Goal: Book appointment/travel/reservation

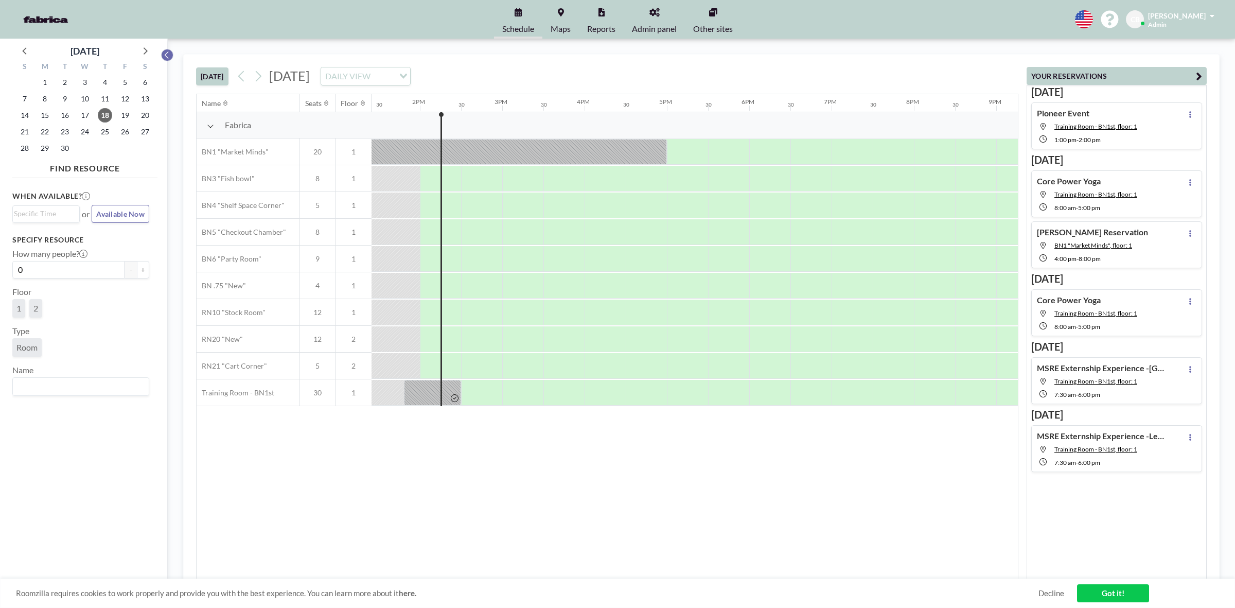
scroll to position [0, 1111]
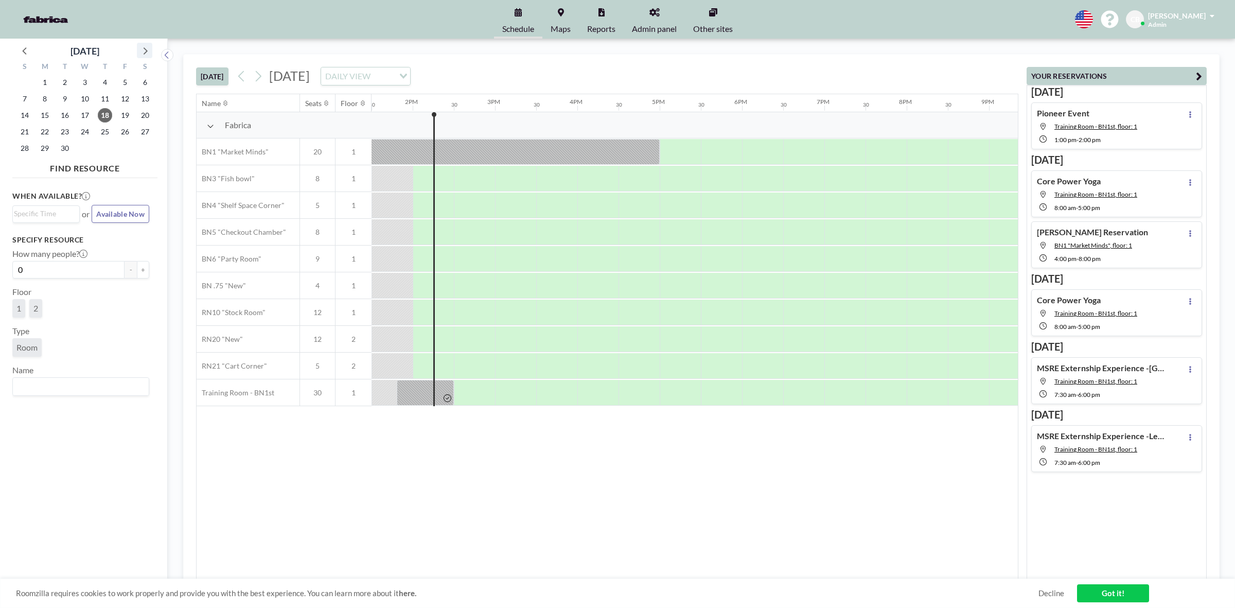
click at [150, 49] on icon at bounding box center [144, 50] width 13 height 13
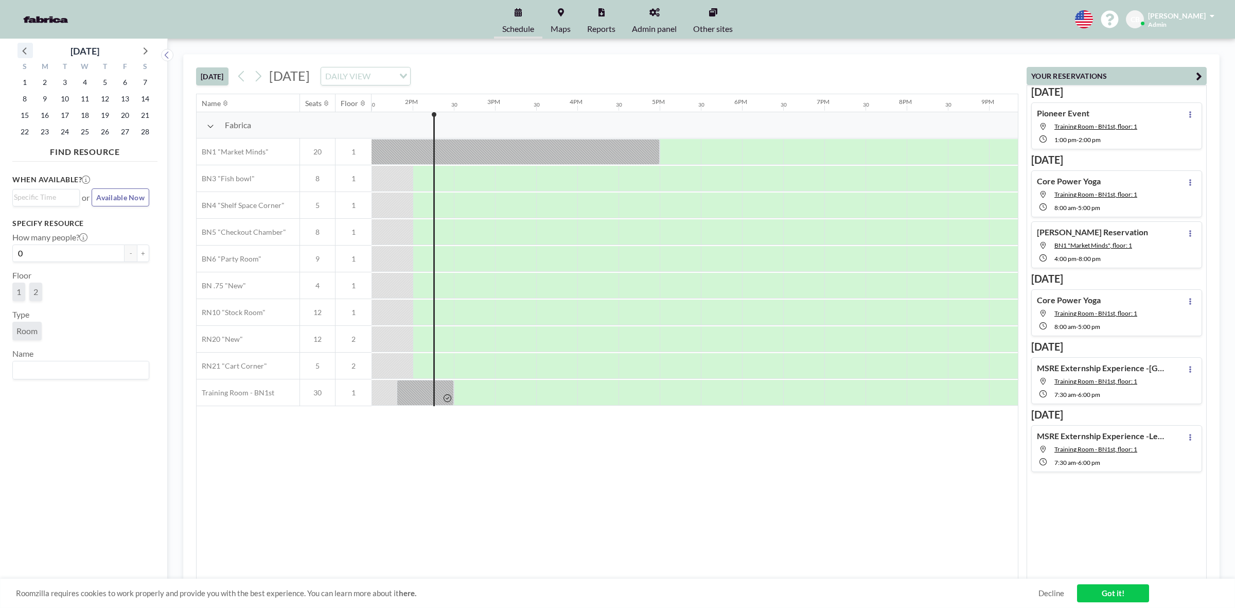
click at [27, 51] on icon at bounding box center [25, 50] width 13 height 13
click at [44, 99] on span "5" at bounding box center [45, 99] width 14 height 14
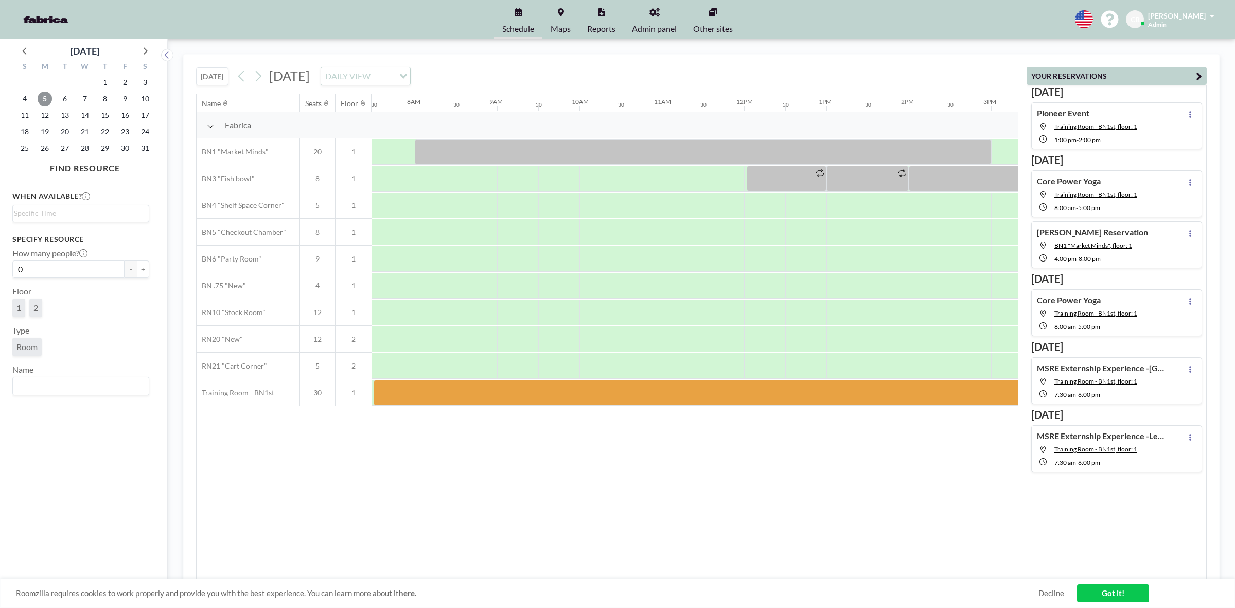
scroll to position [0, 617]
click at [261, 77] on icon at bounding box center [259, 76] width 6 height 11
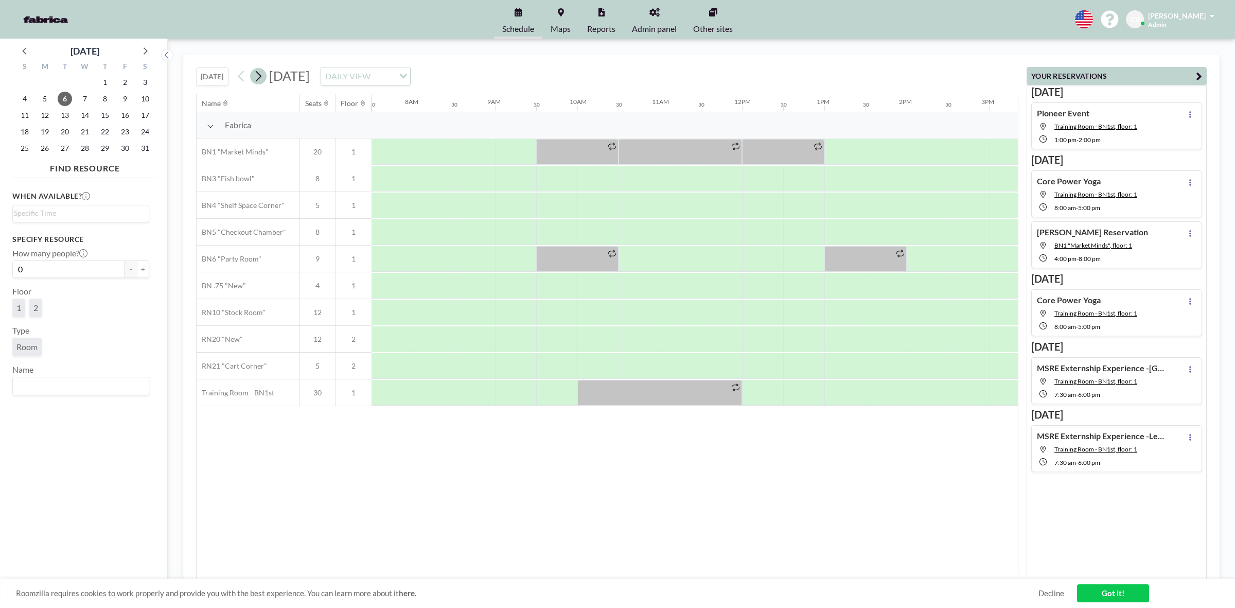
click at [261, 77] on icon at bounding box center [259, 76] width 6 height 11
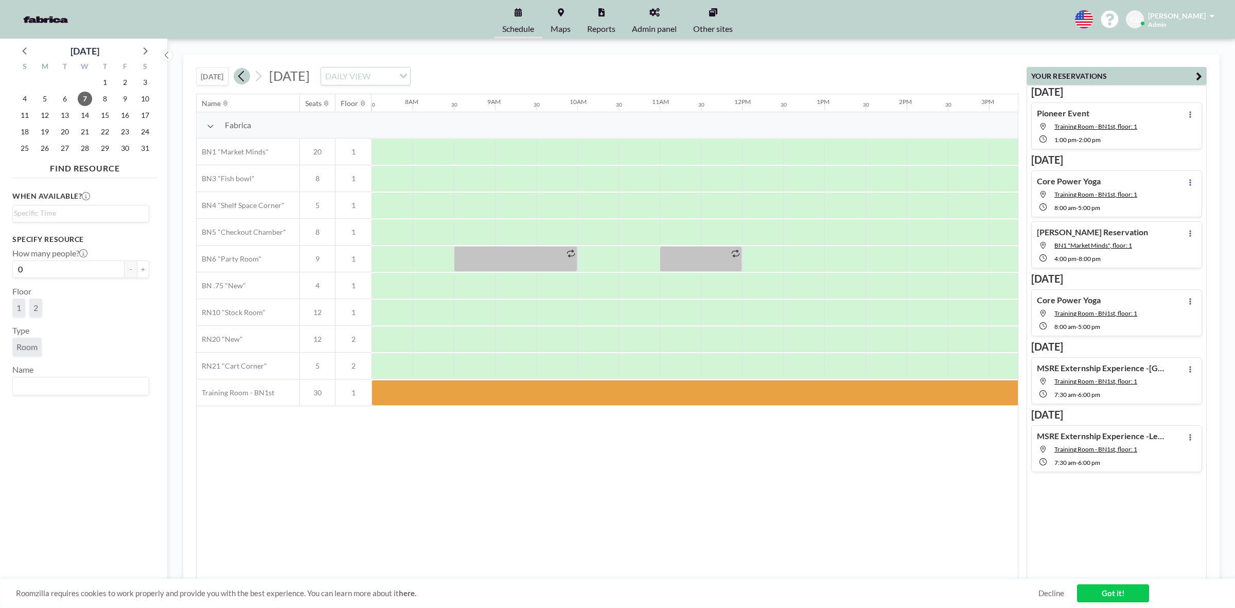
click at [243, 79] on icon at bounding box center [242, 75] width 10 height 15
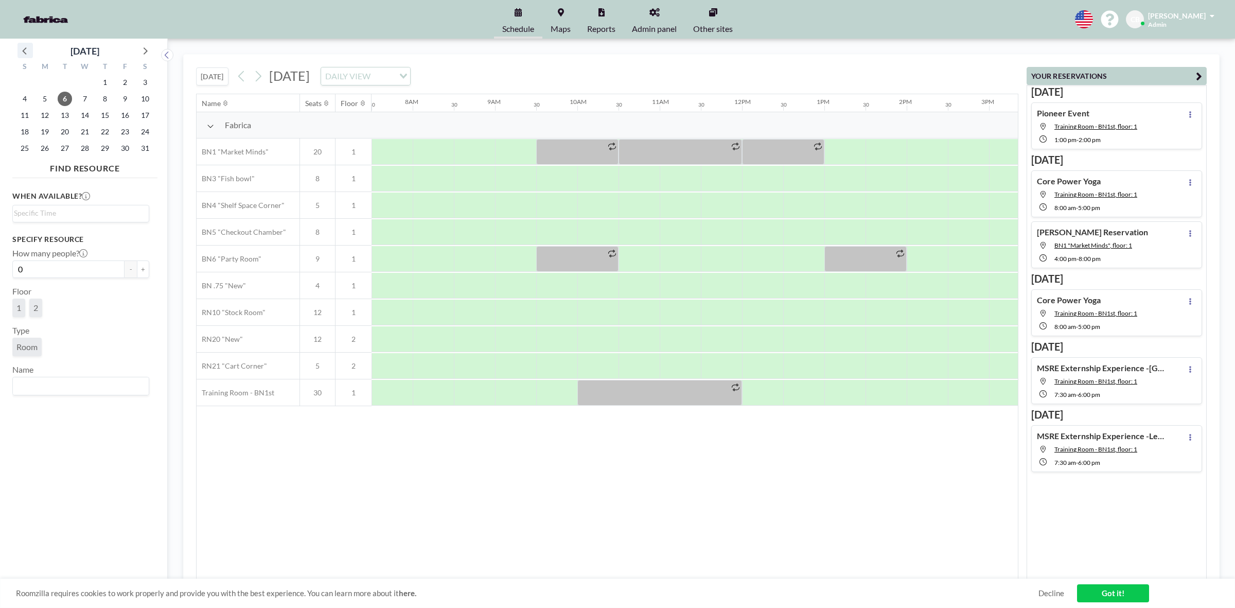
click at [23, 50] on icon at bounding box center [24, 50] width 4 height 7
click at [124, 113] on span "19" at bounding box center [125, 115] width 14 height 14
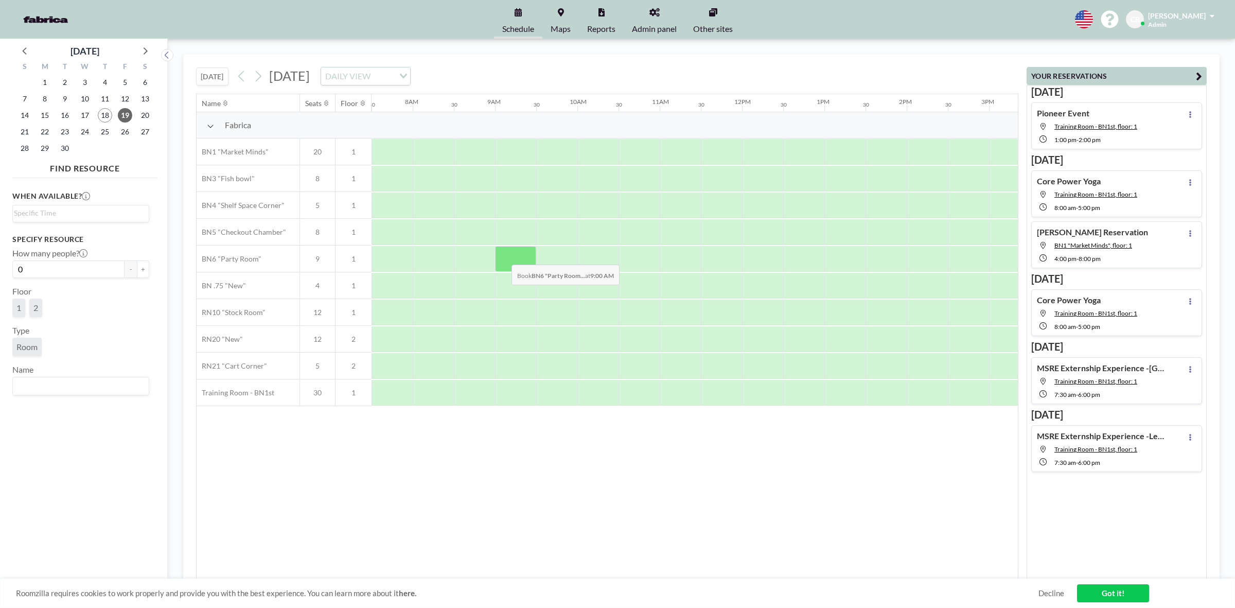
click at [503, 257] on div at bounding box center [515, 259] width 41 height 26
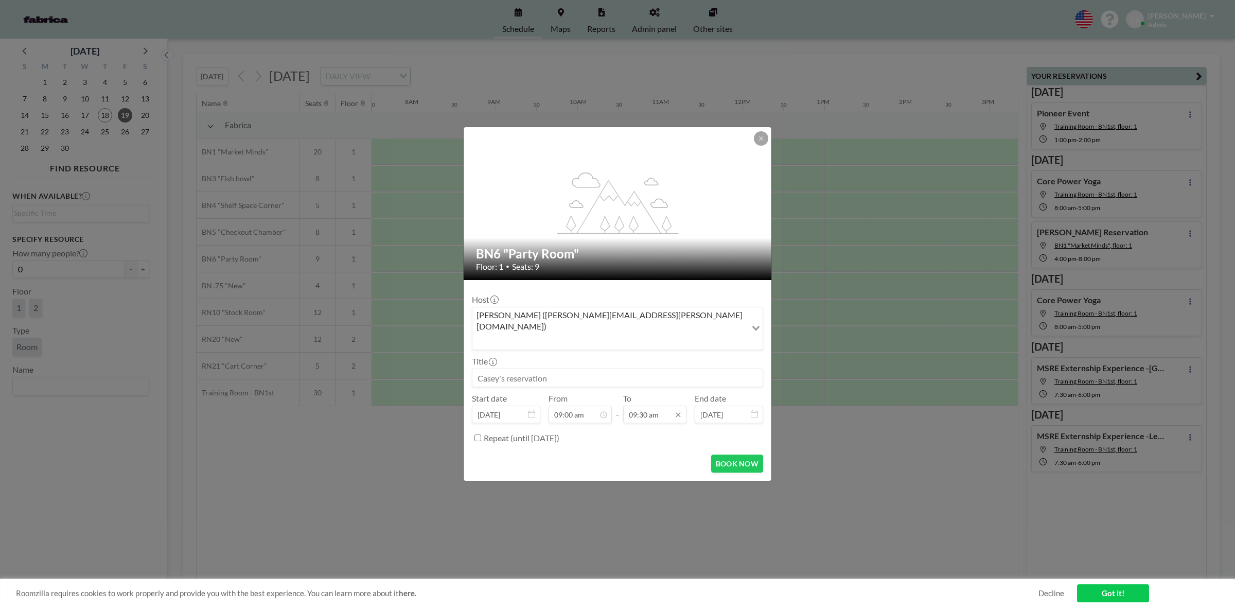
scroll to position [329, 0]
click at [644, 405] on input "09:30 am" at bounding box center [654, 413] width 63 height 17
click at [615, 353] on div "01:00 pm" at bounding box center [631, 362] width 121 height 19
type input "01:00 pm"
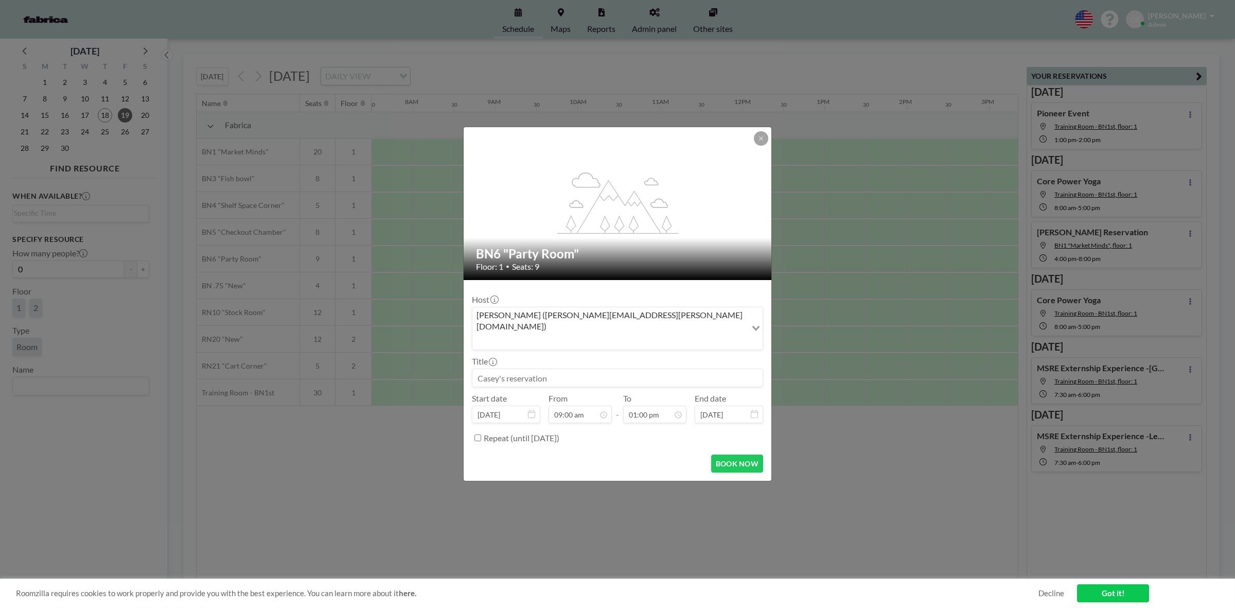
click at [546, 369] on input at bounding box center [617, 377] width 290 height 17
type input "Family Environmental"
click at [559, 433] on label "Repeat (until [DATE])" at bounding box center [522, 438] width 76 height 10
click at [729, 454] on button "BOOK NOW" at bounding box center [737, 463] width 52 height 18
